Goal: Check status

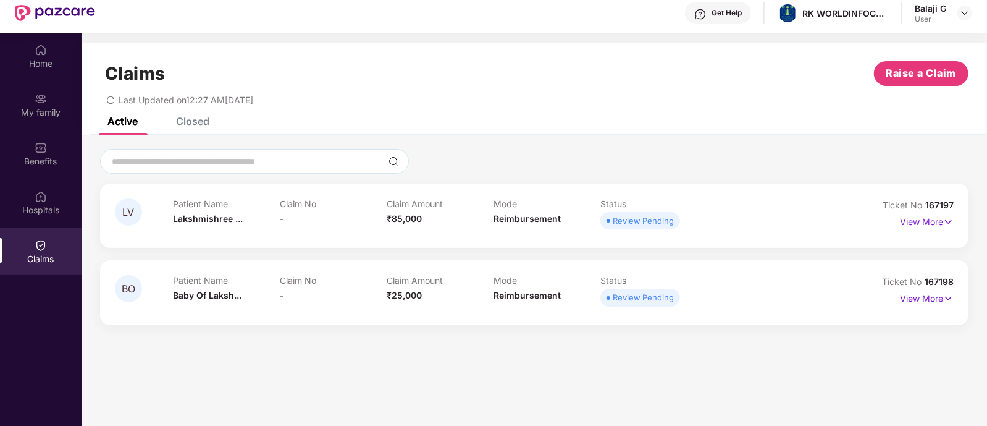
scroll to position [38, 0]
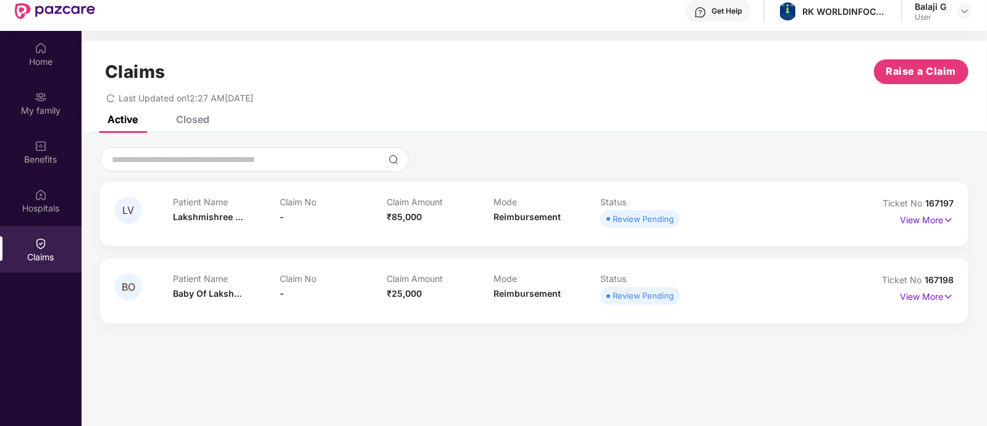
click at [182, 125] on div "Closed" at bounding box center [192, 119] width 33 height 12
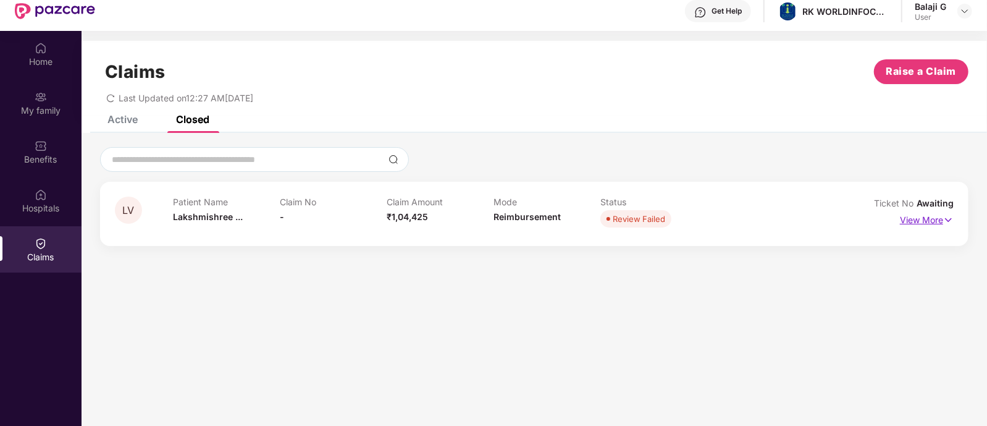
click at [931, 219] on p "View More" at bounding box center [927, 218] width 54 height 17
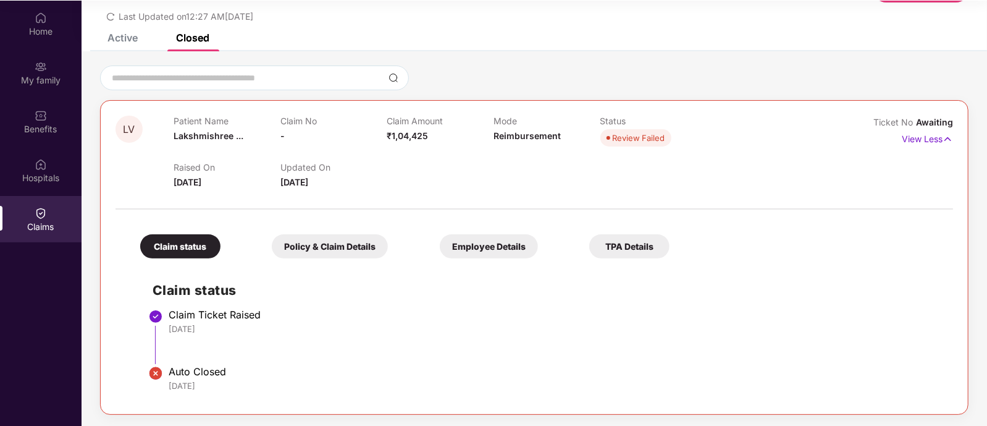
scroll to position [0, 0]
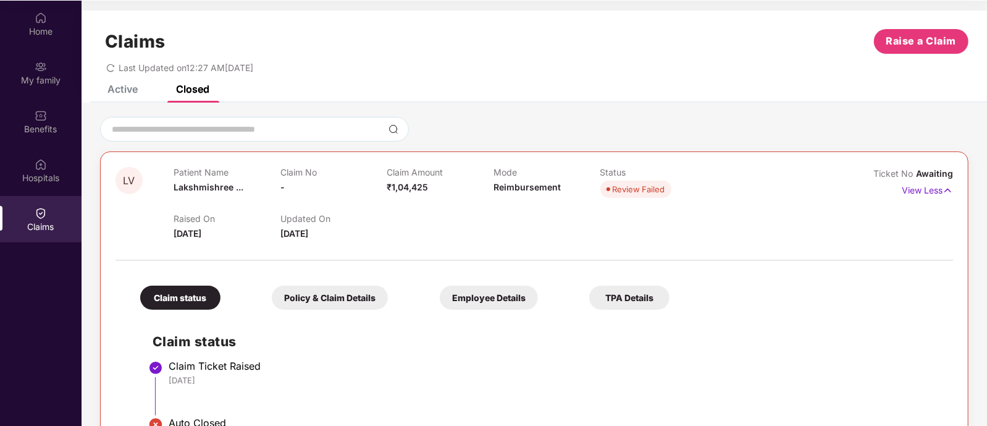
click at [127, 183] on span "LV" at bounding box center [130, 180] width 12 height 10
click at [914, 187] on p "View Less" at bounding box center [927, 188] width 51 height 17
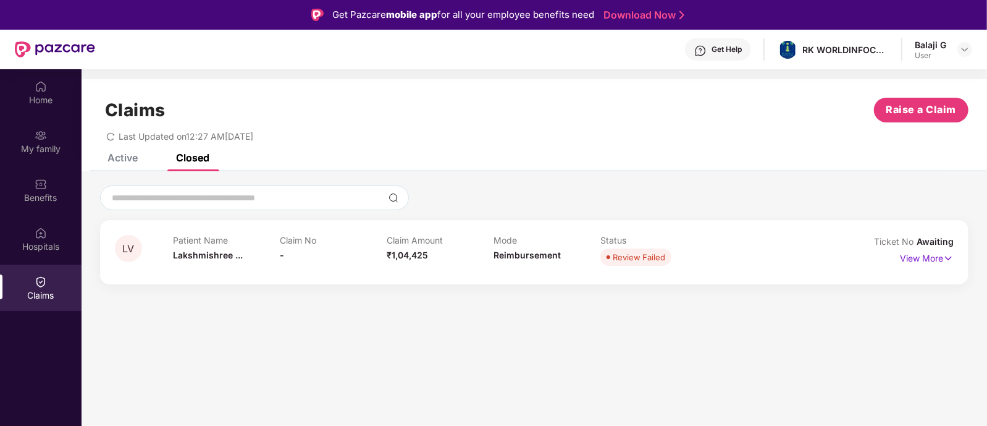
click at [116, 159] on div "Active" at bounding box center [122, 157] width 30 height 12
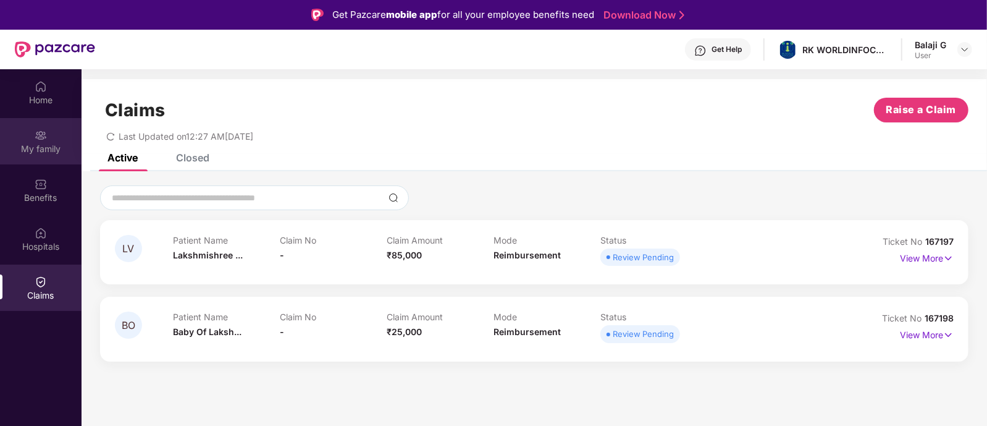
click at [39, 140] on img at bounding box center [41, 135] width 12 height 12
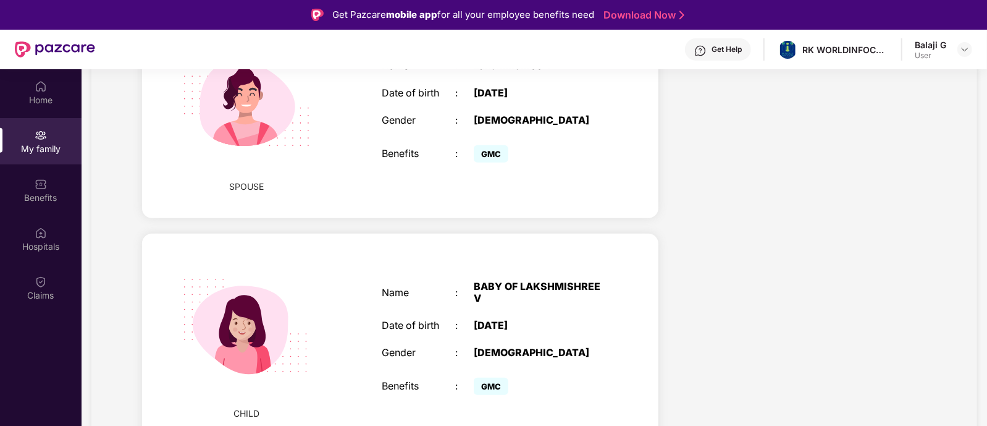
scroll to position [69, 0]
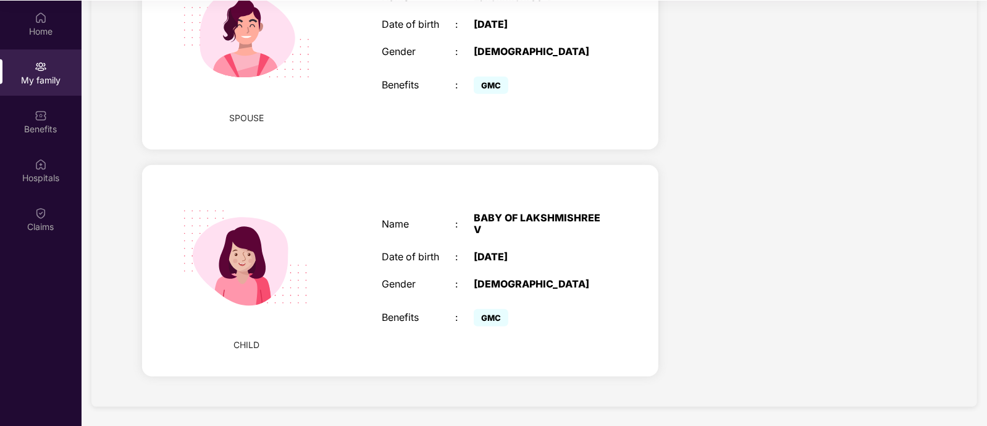
click at [596, 187] on div "CHILD Name : BABY OF LAKSHMISHREE V Date of birth : 26 July 2025 Gender : FEMAL…" at bounding box center [400, 270] width 516 height 211
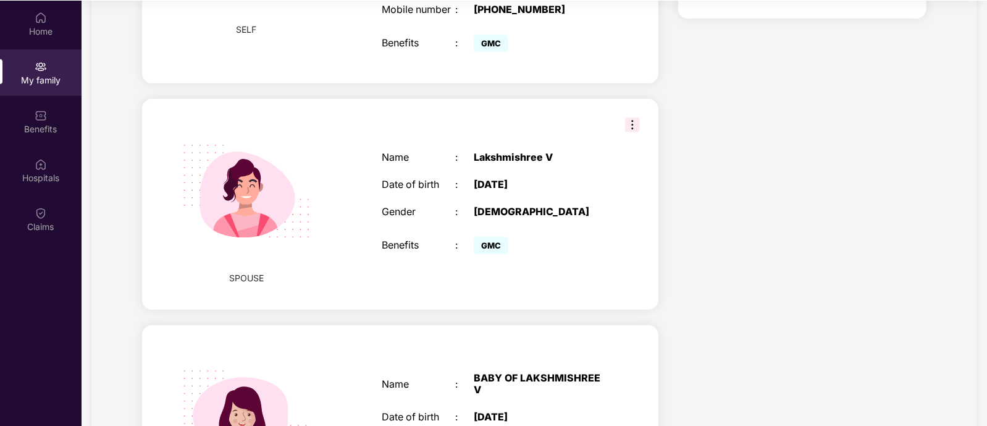
scroll to position [353, 0]
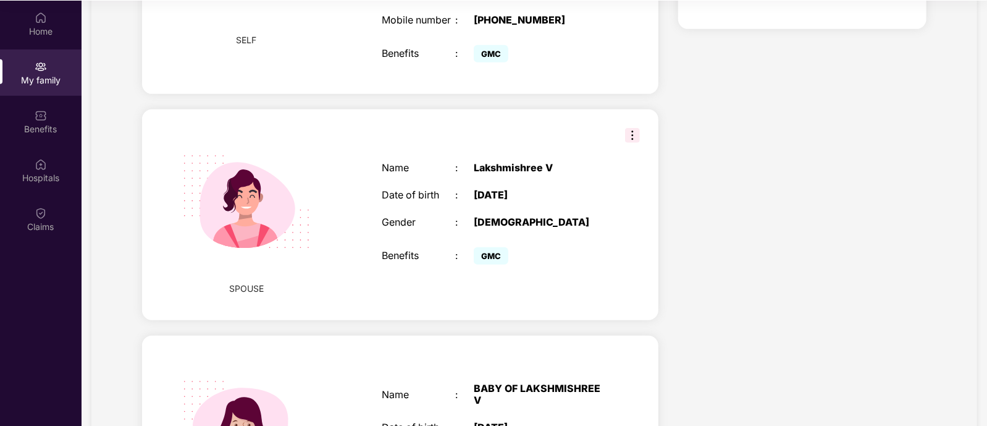
click at [625, 143] on img at bounding box center [632, 135] width 15 height 15
click at [581, 169] on div "Name : Lakshmishree V Date of birth : 04 Dec 1995 Gender : FEMALE Benefits : GMC" at bounding box center [492, 214] width 246 height 136
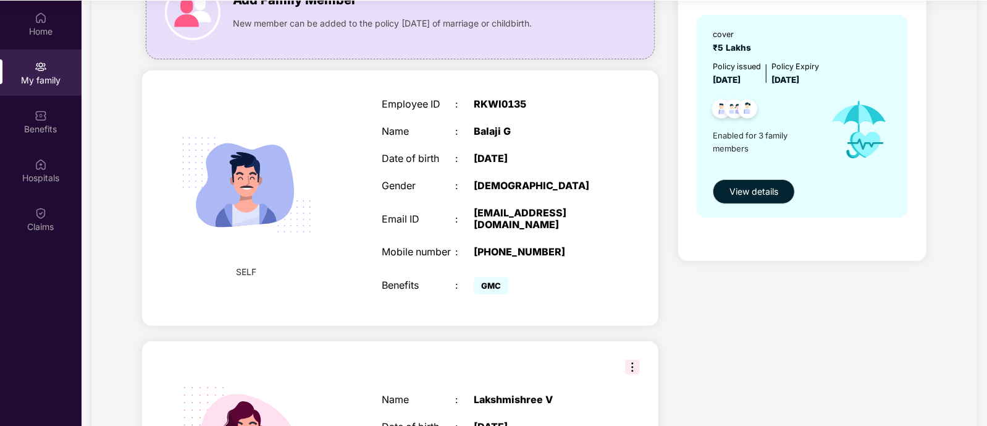
scroll to position [0, 0]
